Goal: Task Accomplishment & Management: Manage account settings

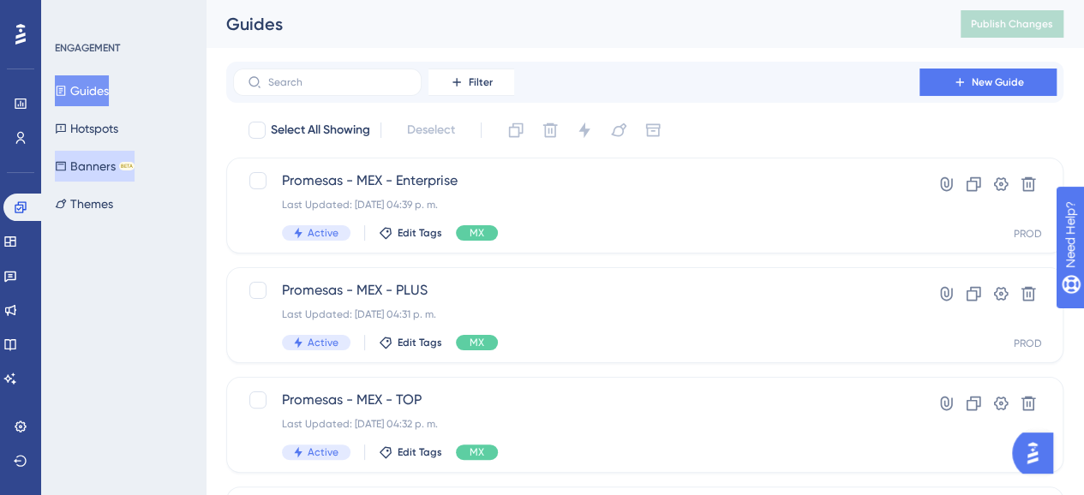
click at [67, 167] on icon at bounding box center [61, 166] width 12 height 12
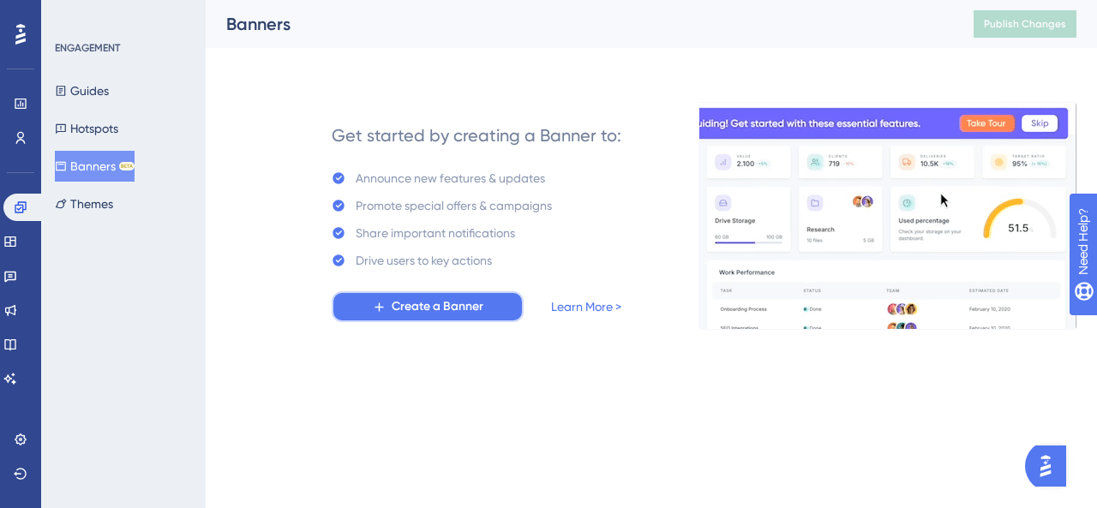
click at [421, 308] on span "Create a Banner" at bounding box center [438, 307] width 92 height 21
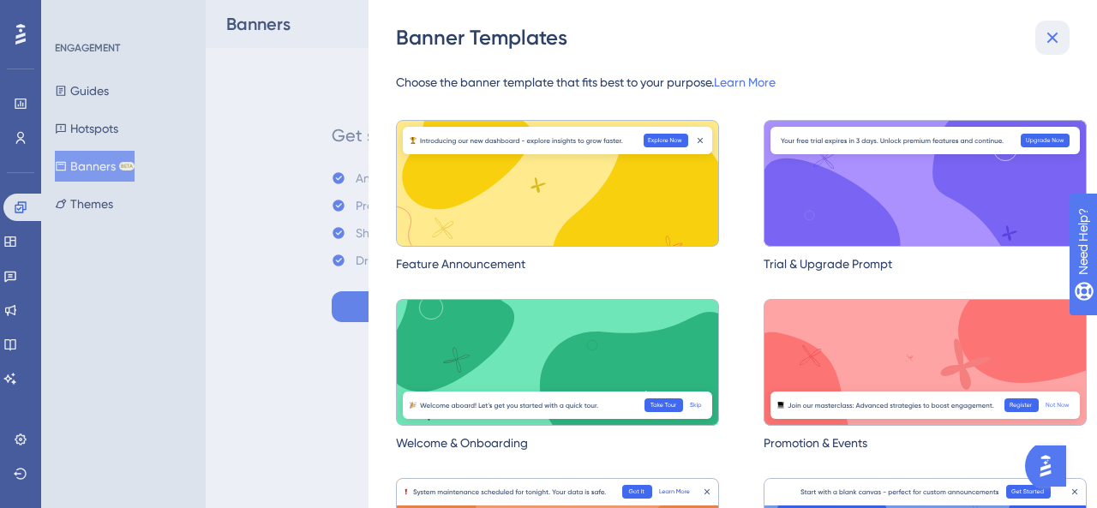
click at [1047, 39] on icon at bounding box center [1052, 37] width 21 height 21
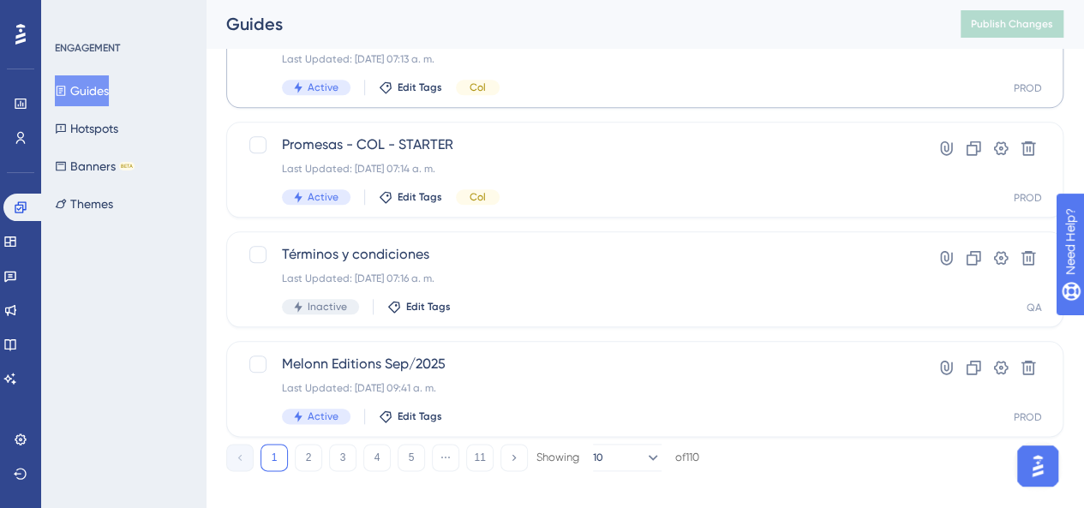
scroll to position [821, 0]
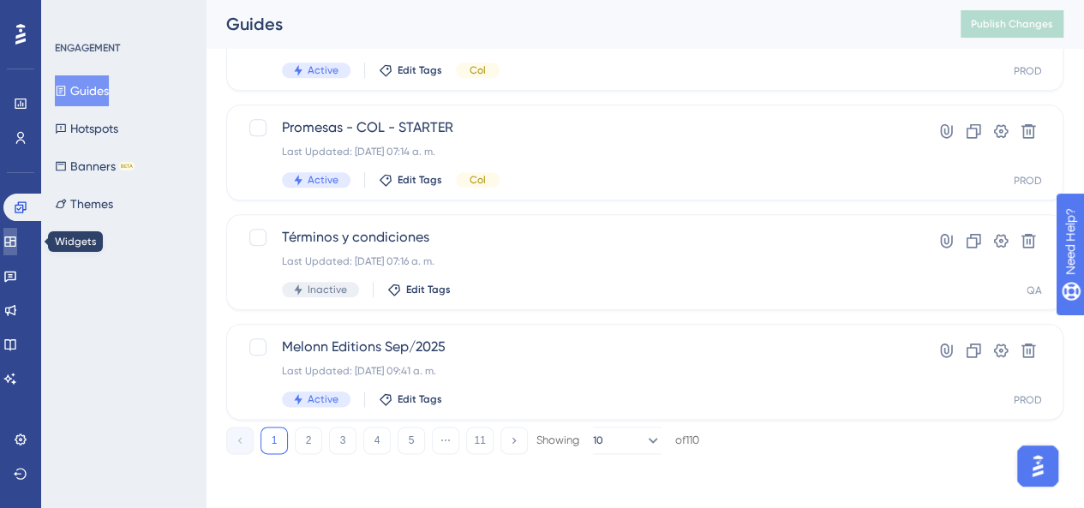
click at [17, 241] on icon at bounding box center [10, 242] width 14 height 14
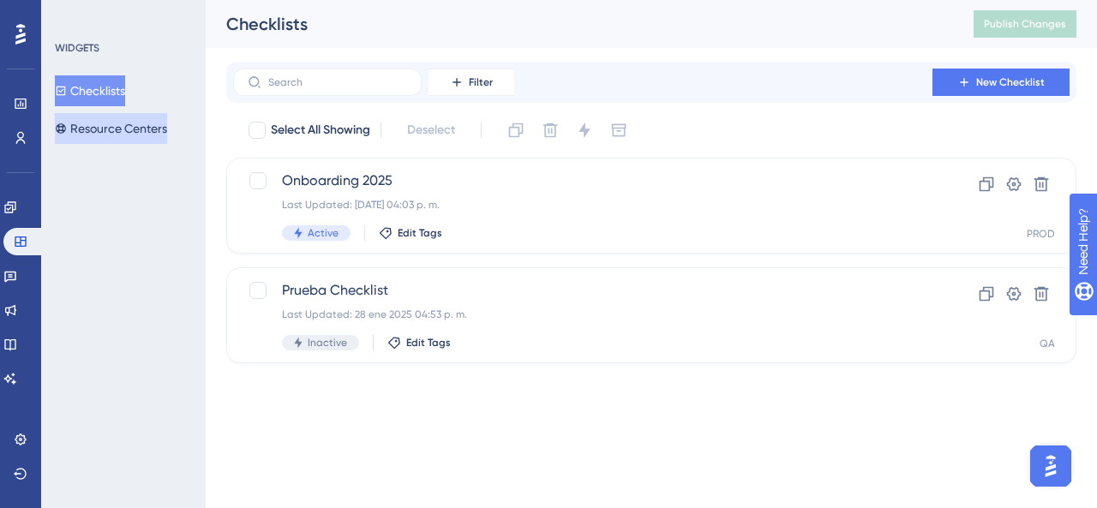
click at [113, 127] on button "Resource Centers" at bounding box center [111, 128] width 112 height 31
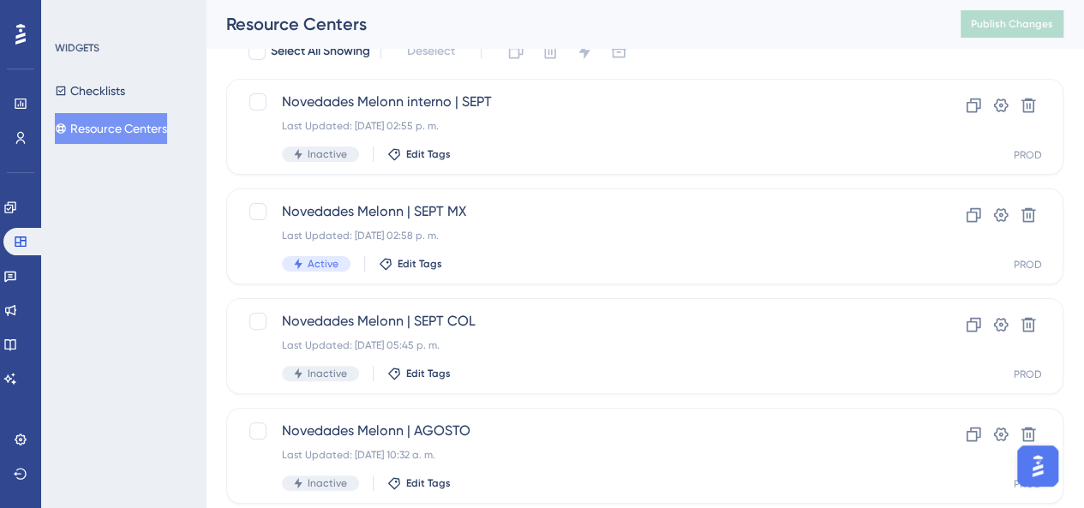
scroll to position [53, 0]
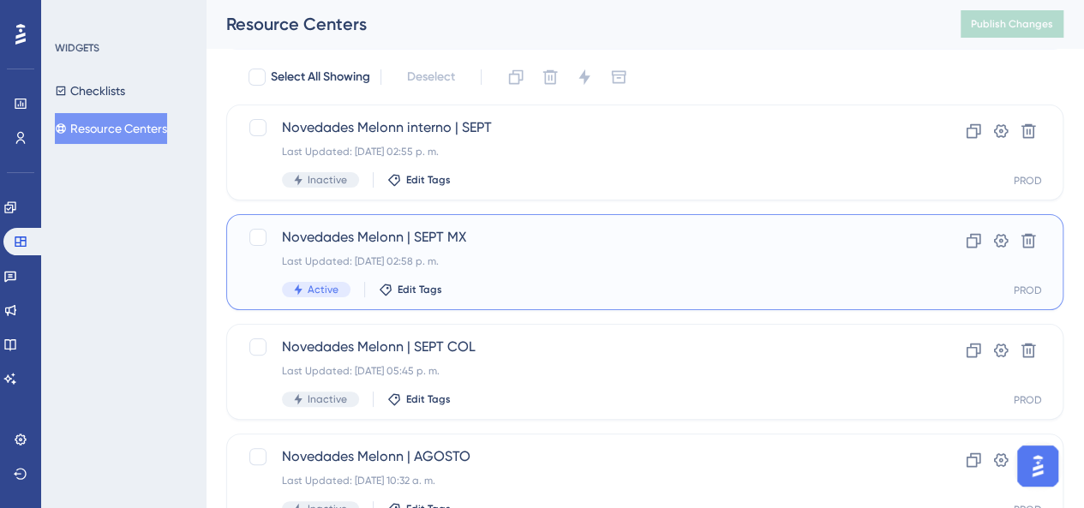
click at [533, 246] on span "Novedades Melonn | SEPT MX" at bounding box center [576, 237] width 589 height 21
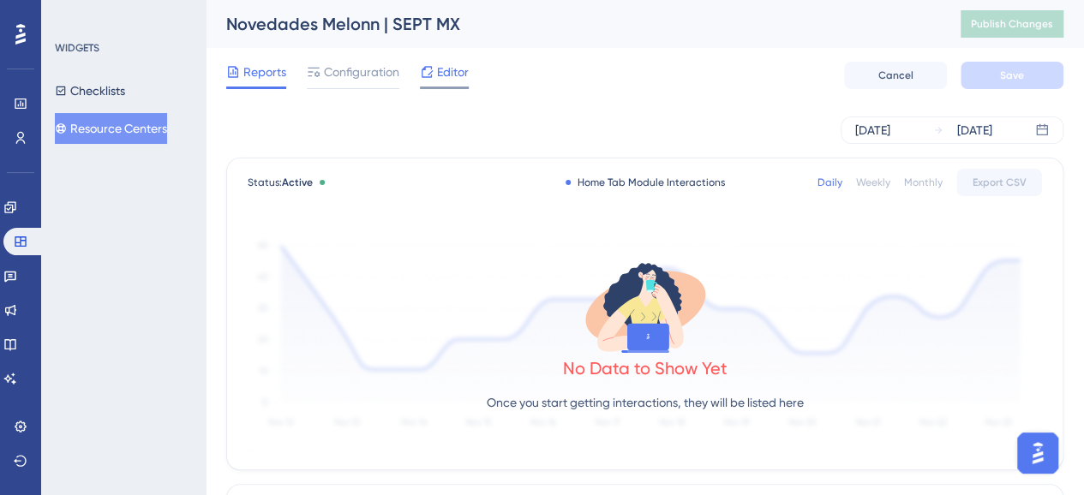
click at [445, 83] on div "Editor" at bounding box center [444, 75] width 49 height 27
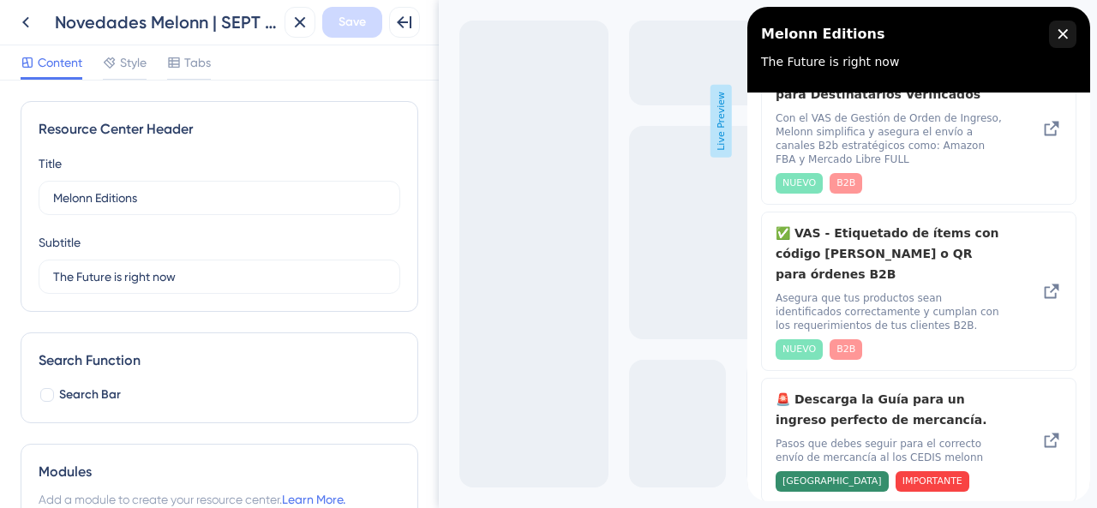
scroll to position [430, 0]
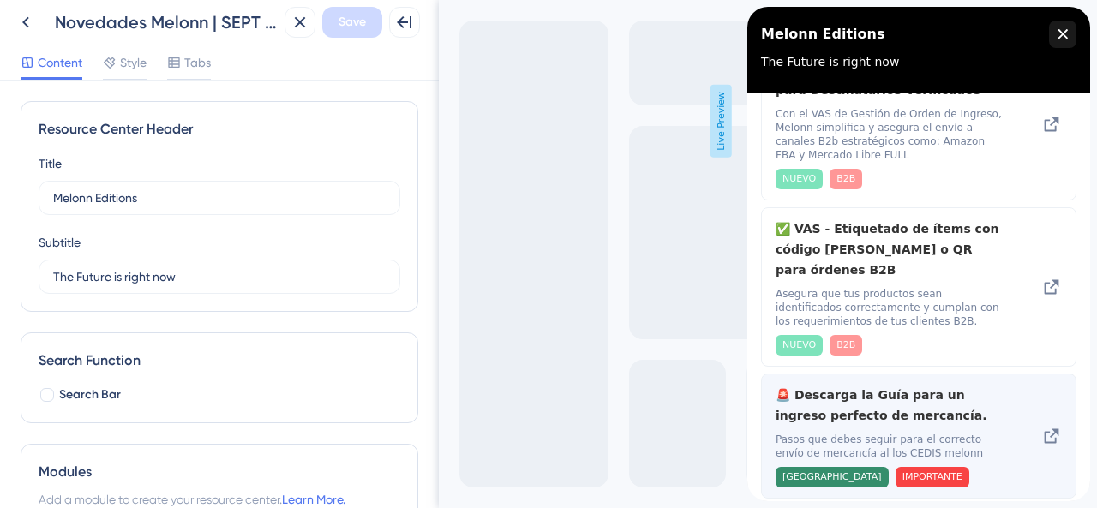
click at [906, 390] on span "🚨 Descarga la Guía para un ingreso perfecto de mercancía." at bounding box center [890, 405] width 229 height 41
click at [839, 397] on span "🚨 Descarga la Guía para un ingreso perfecto de mercancía." at bounding box center [890, 405] width 229 height 41
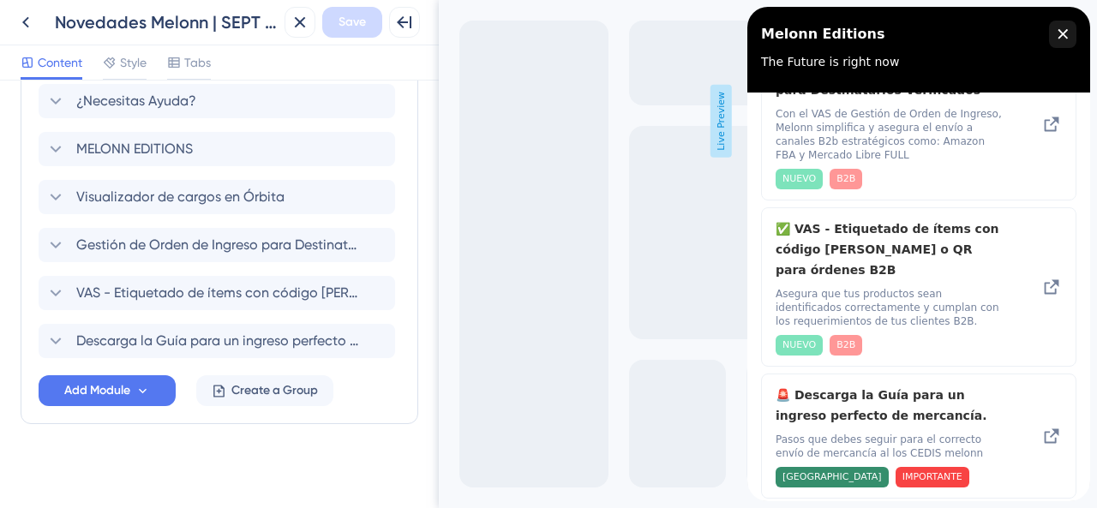
scroll to position [442, 0]
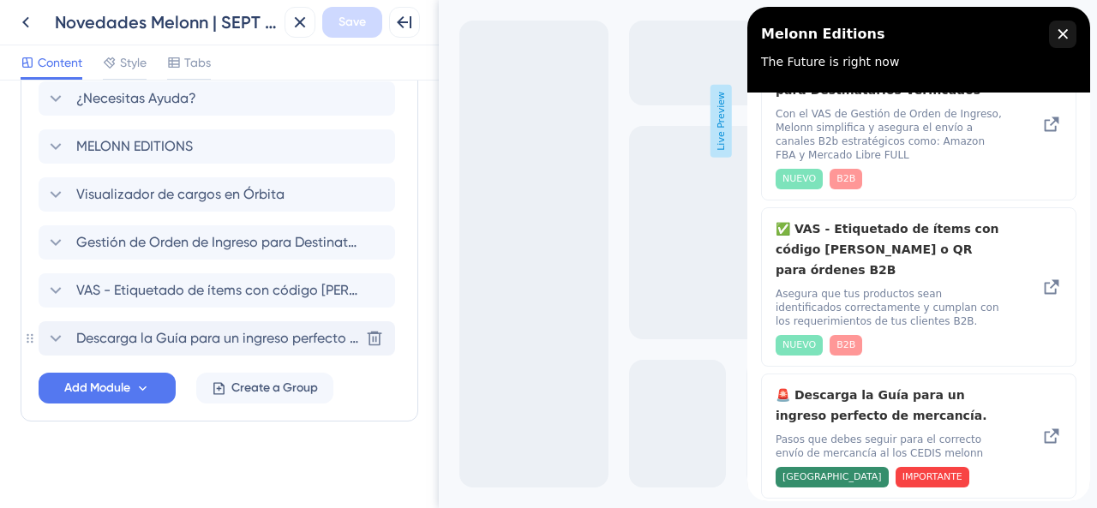
click at [125, 340] on span "Descarga la Guía para un ingreso perfecto de mercancía." at bounding box center [217, 338] width 283 height 21
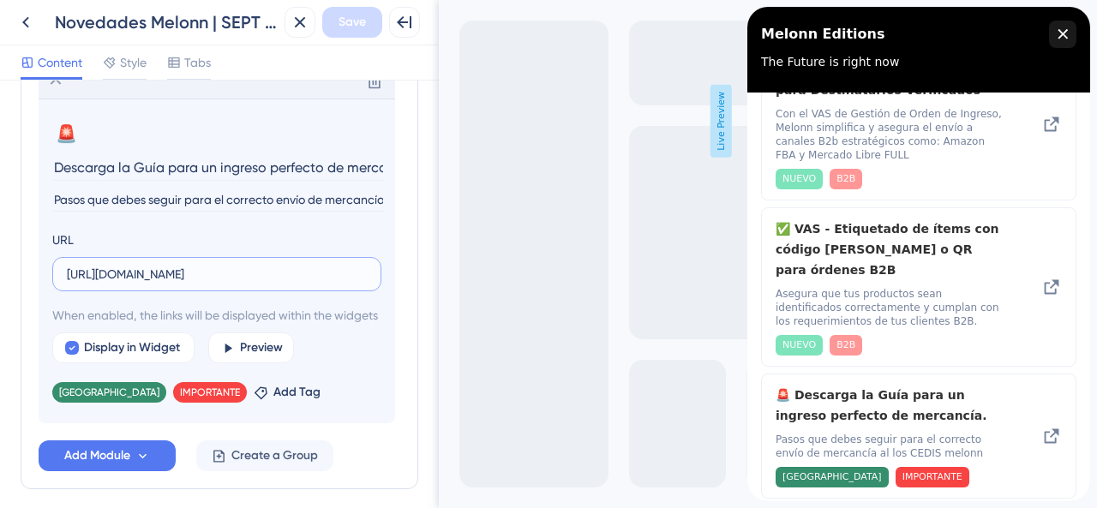
scroll to position [0, 302]
drag, startPoint x: 506, startPoint y: 273, endPoint x: 526, endPoint y: 294, distance: 28.5
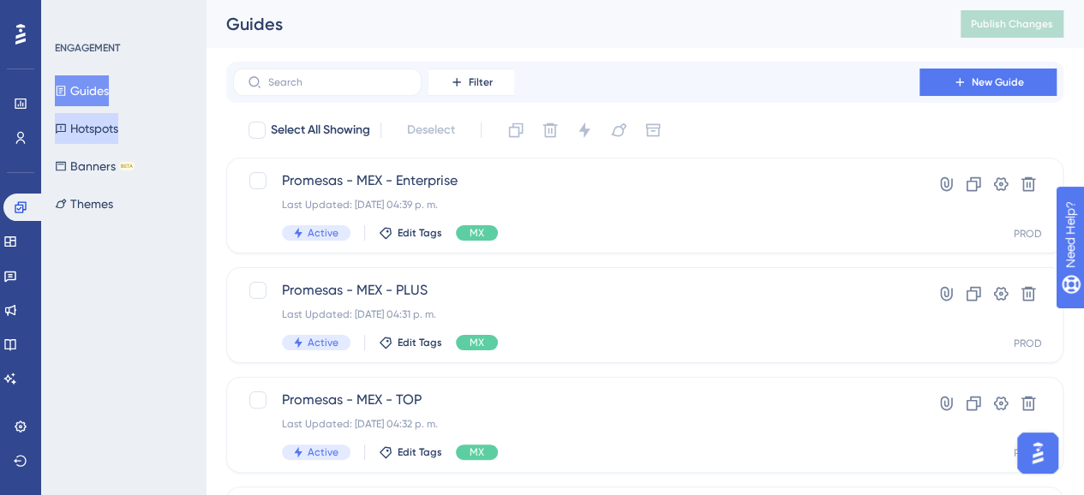
click at [102, 138] on button "Hotspots" at bounding box center [86, 128] width 63 height 31
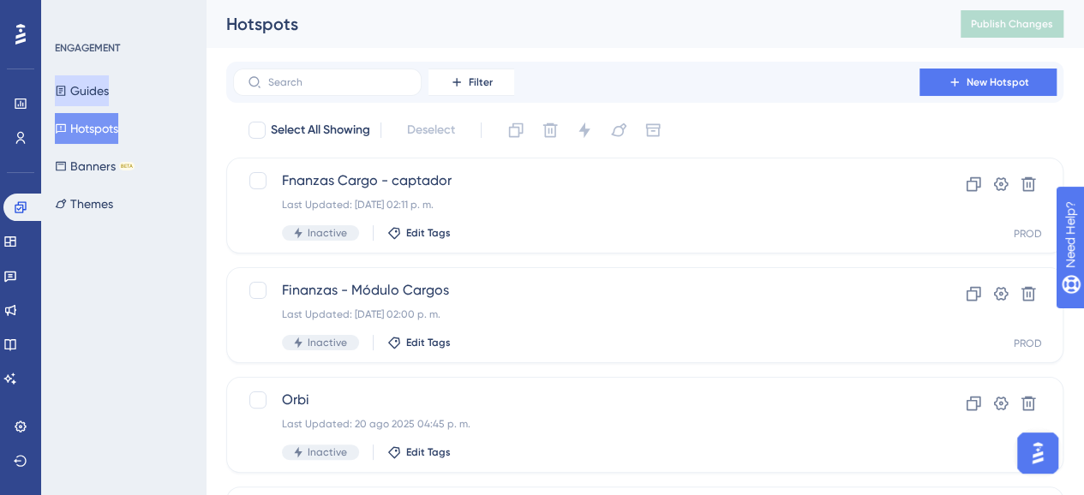
click at [91, 101] on button "Guides" at bounding box center [82, 90] width 54 height 31
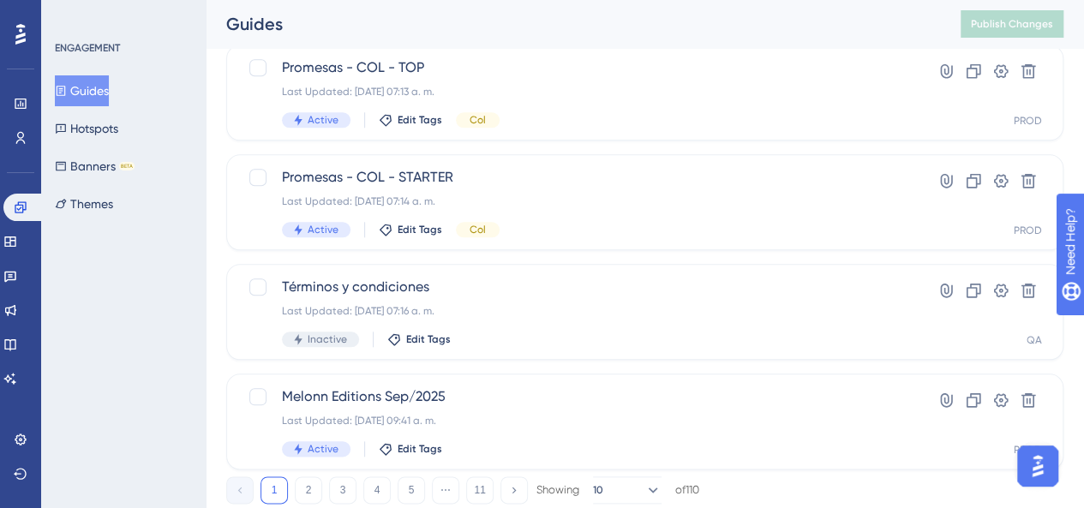
scroll to position [821, 0]
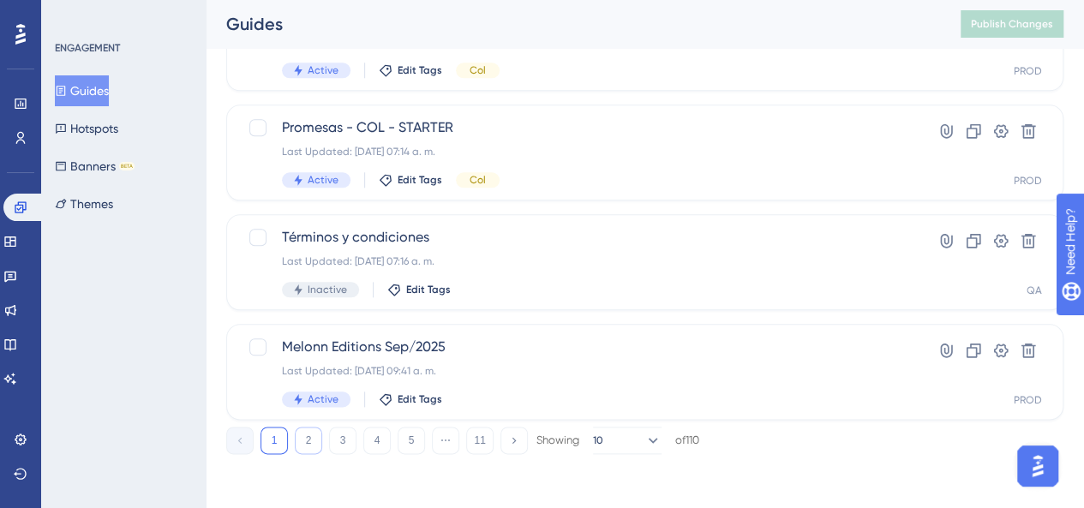
click at [307, 448] on button "2" at bounding box center [308, 440] width 27 height 27
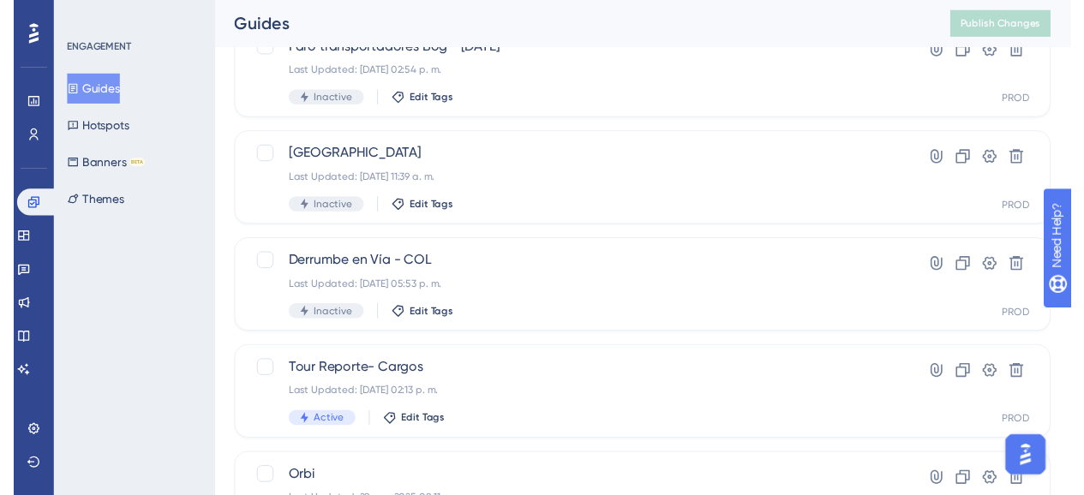
scroll to position [0, 0]
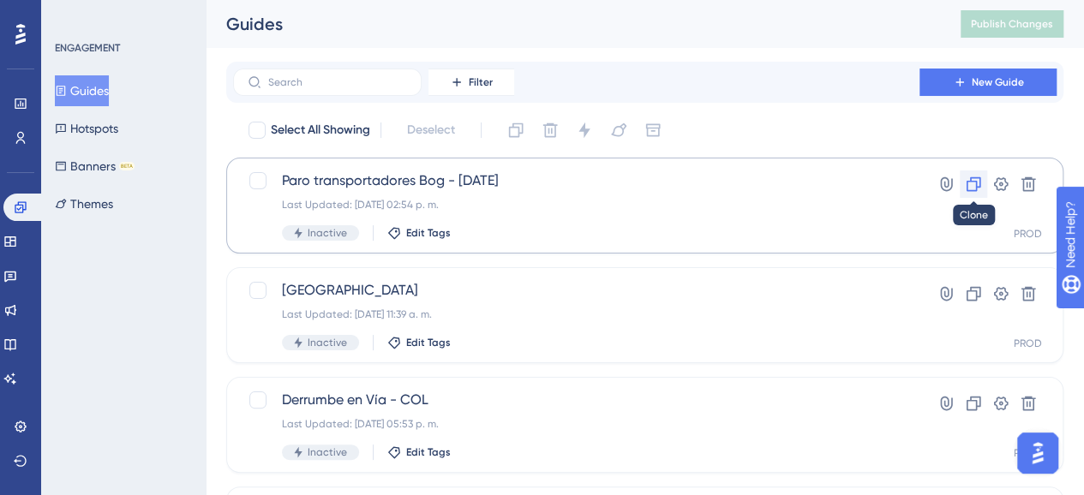
click at [979, 182] on icon at bounding box center [973, 184] width 17 height 17
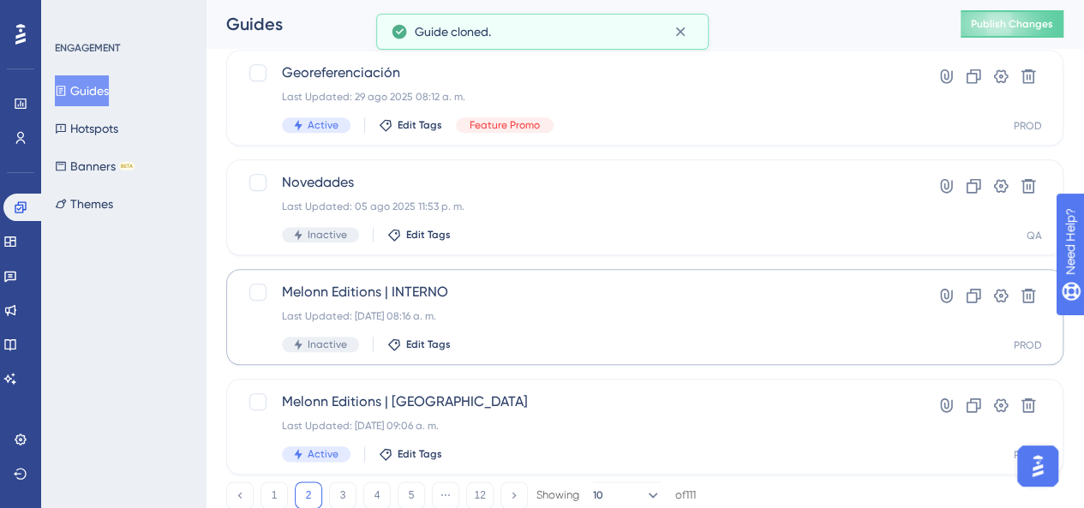
scroll to position [821, 0]
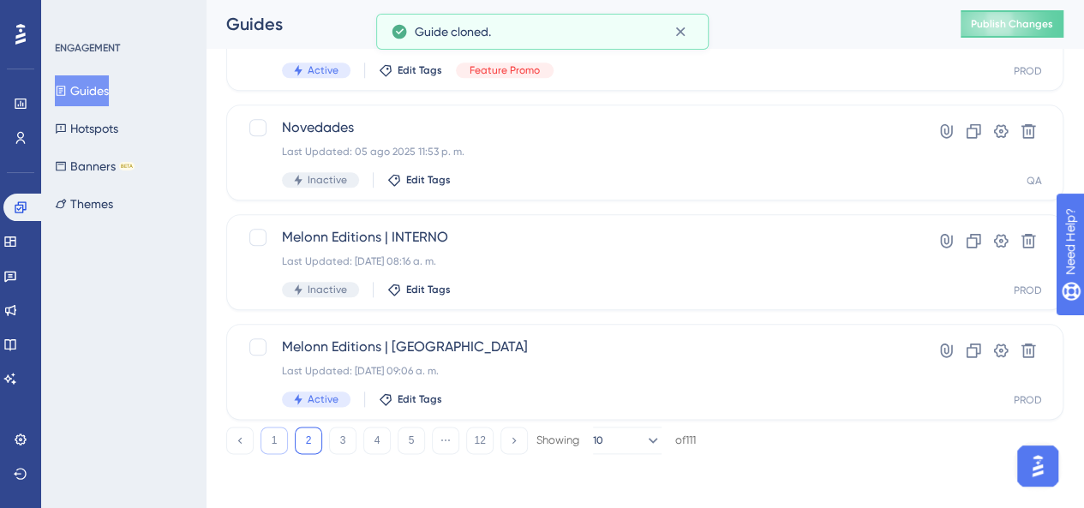
click at [275, 435] on button "1" at bounding box center [274, 440] width 27 height 27
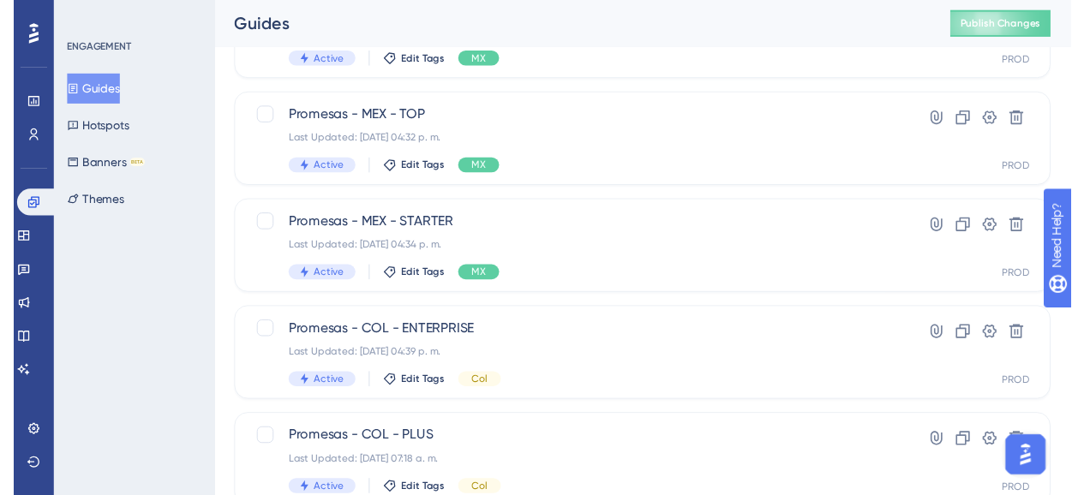
scroll to position [0, 0]
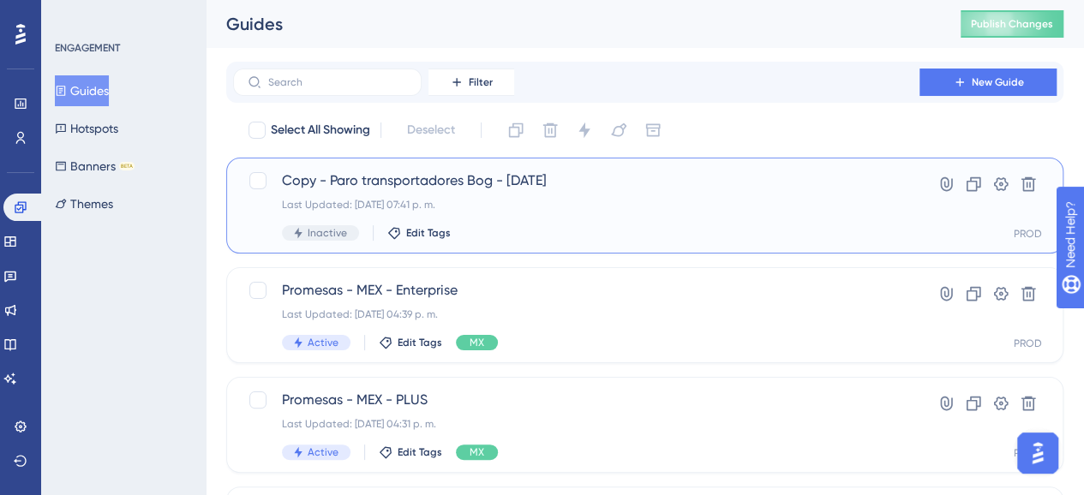
click at [545, 195] on div "Copy - Paro transportadores Bog - 16/09/2025 Last Updated: 14 oct 2025 07:41 p.…" at bounding box center [576, 206] width 589 height 70
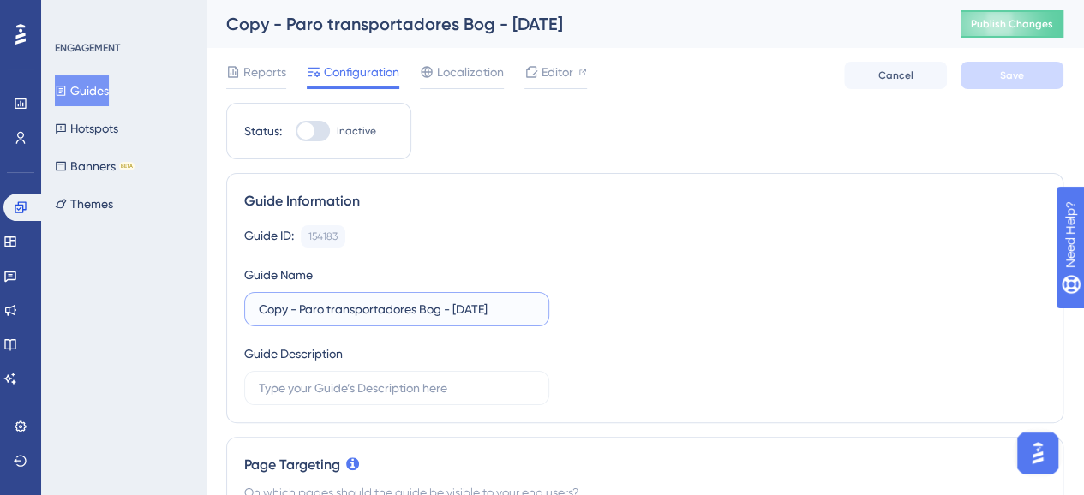
drag, startPoint x: 290, startPoint y: 307, endPoint x: 193, endPoint y: 309, distance: 96.9
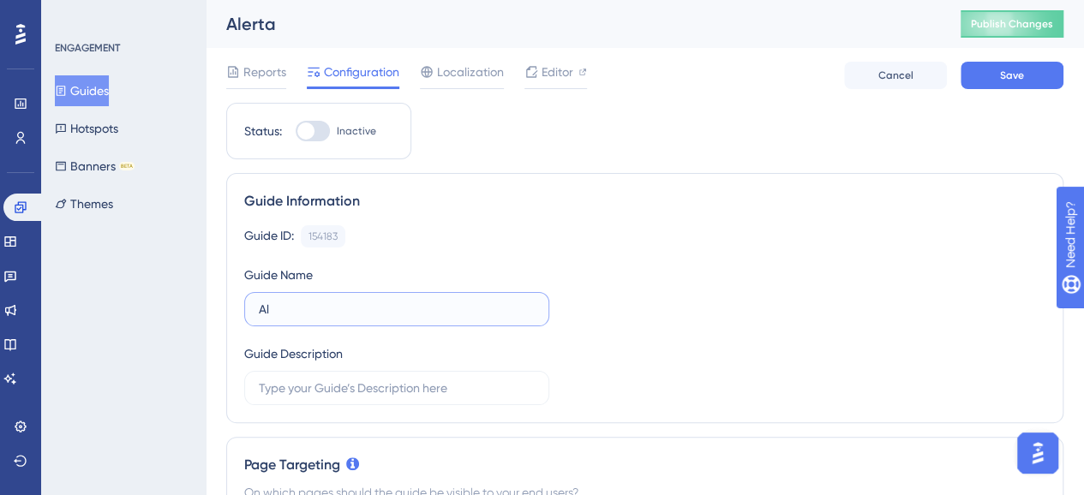
type input "A"
type input "México - Alerta emergencia veracruz"
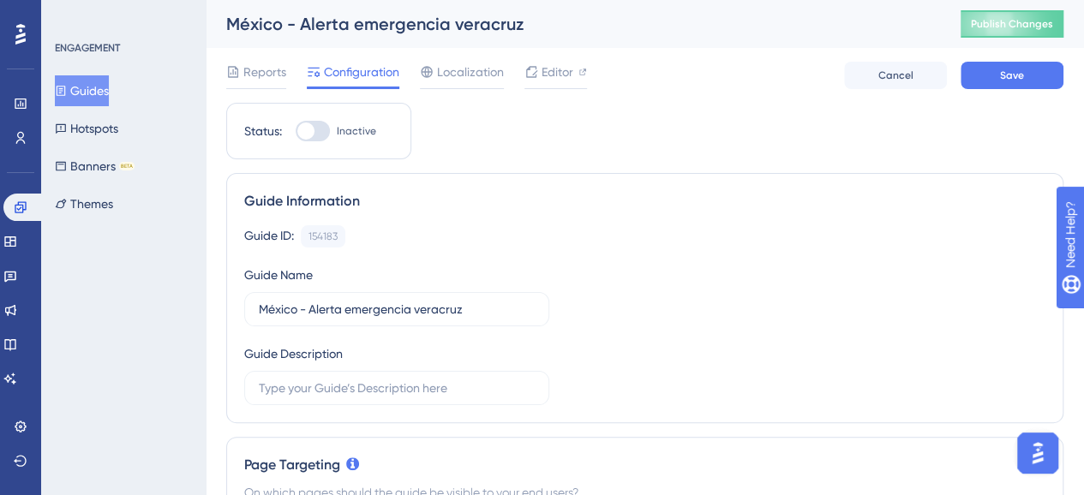
click at [555, 234] on div "Guide ID: 154183 Copy" at bounding box center [644, 236] width 801 height 22
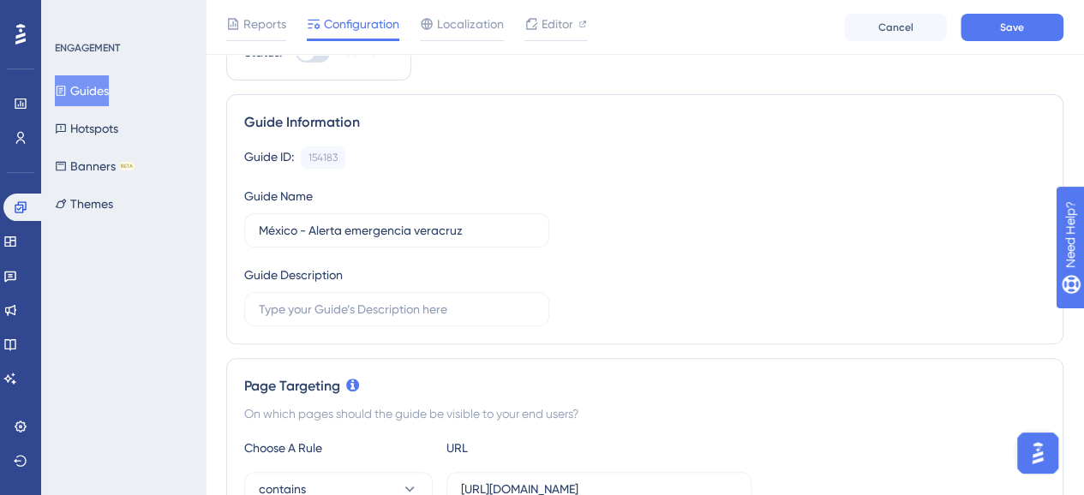
click at [607, 267] on div "Guide ID: 154183 Copy Guide Name México - Alerta emergencia veracruz Guide Desc…" at bounding box center [644, 237] width 801 height 180
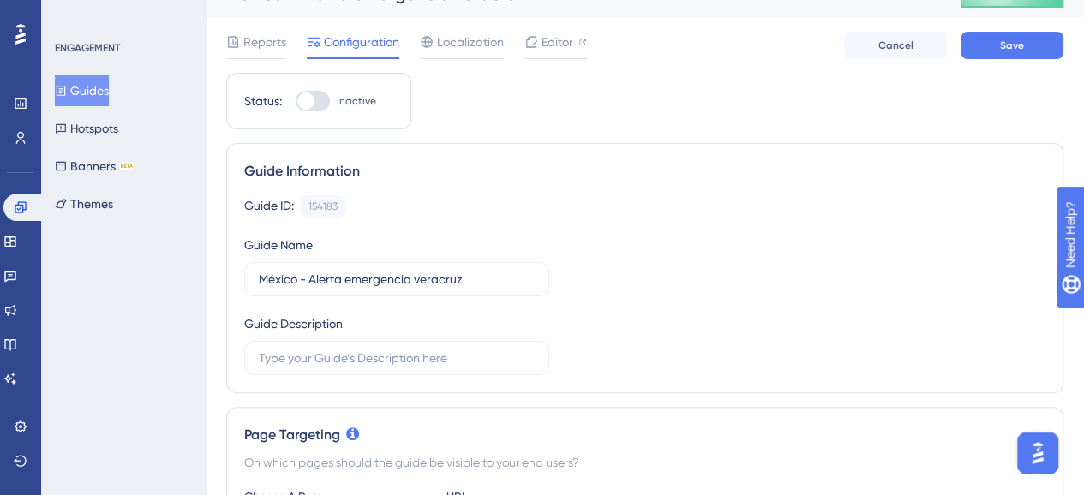
scroll to position [0, 0]
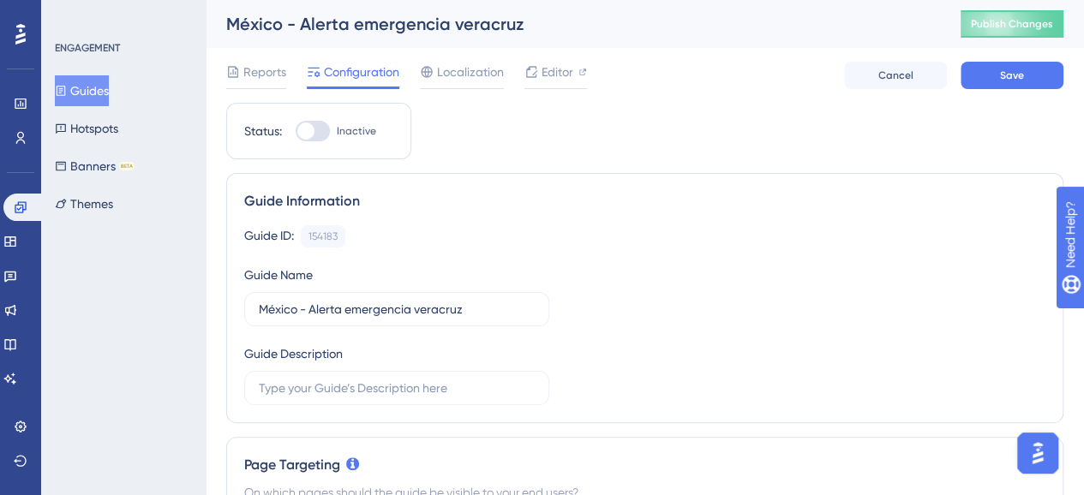
click at [607, 267] on div "Guide ID: 154183 Copy Guide Name México - Alerta emergencia veracruz Guide Desc…" at bounding box center [644, 315] width 801 height 180
click at [559, 75] on span "Editor" at bounding box center [558, 72] width 32 height 21
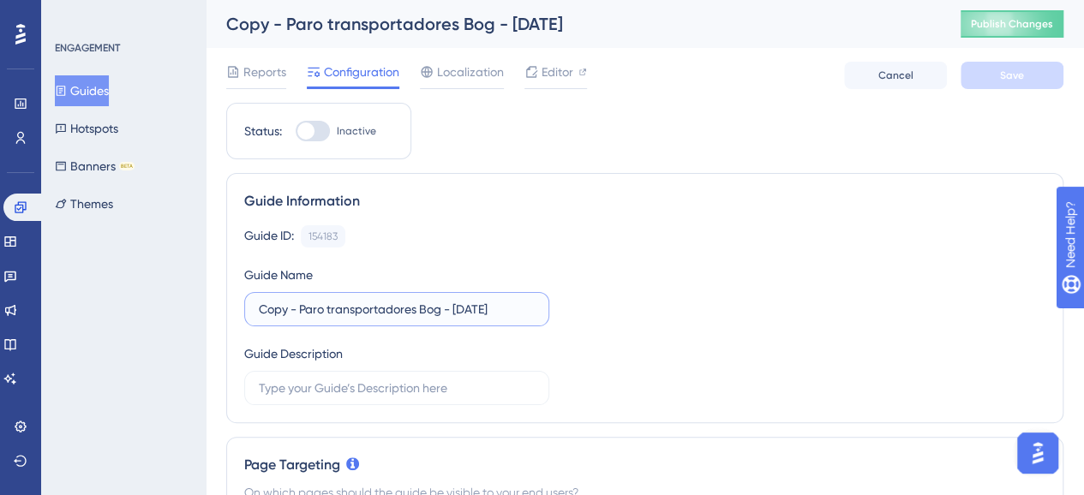
drag, startPoint x: 302, startPoint y: 306, endPoint x: 644, endPoint y: 303, distance: 342.8
click at [644, 303] on div "Guide ID: 154183 Copy Guide Name Copy - Paro transportadores Bog - 16/09/2025 G…" at bounding box center [644, 315] width 801 height 180
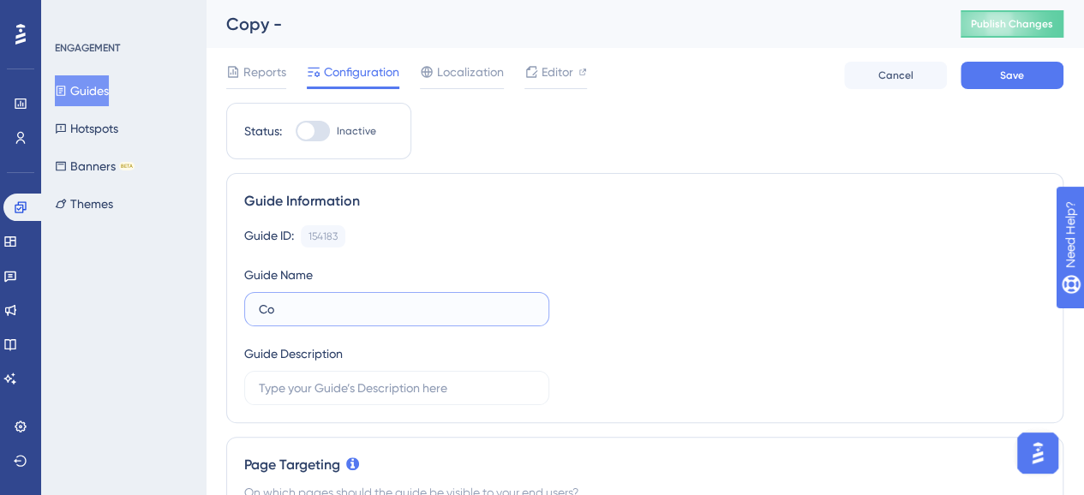
type input "C"
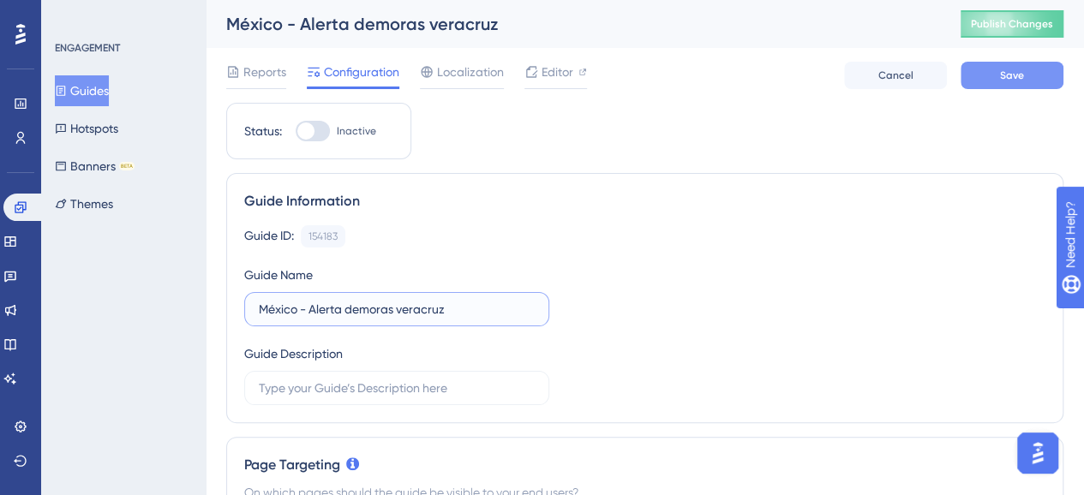
type input "México - Alerta demoras veracruz"
click at [973, 69] on button "Save" at bounding box center [1012, 75] width 103 height 27
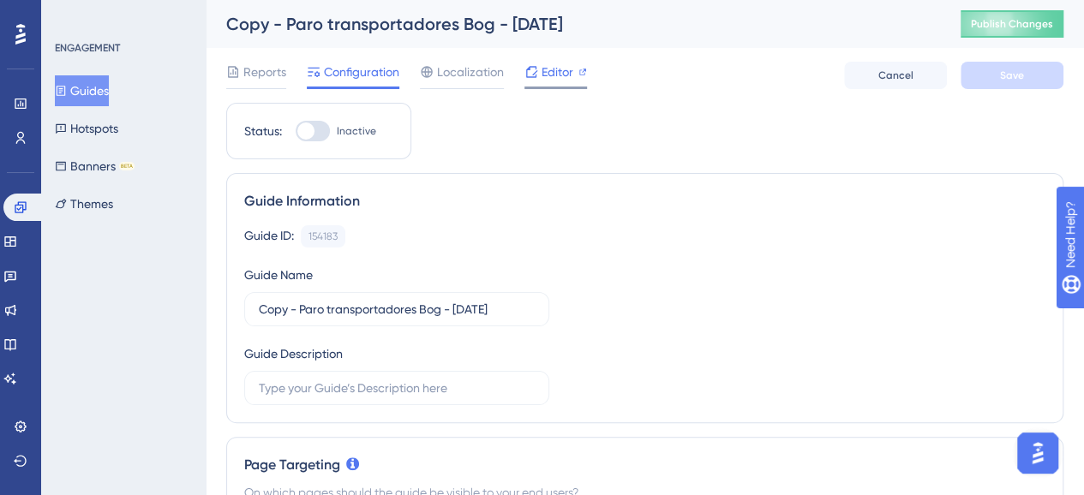
click at [562, 66] on span "Editor" at bounding box center [558, 72] width 32 height 21
